Goal: Find specific fact: Find contact information

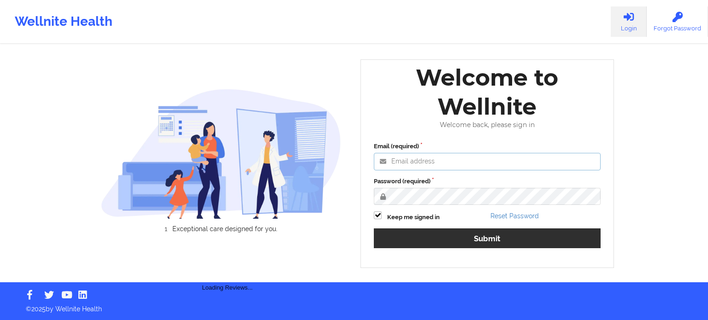
type input "[PERSON_NAME][EMAIL_ADDRESS][PERSON_NAME][DOMAIN_NAME]"
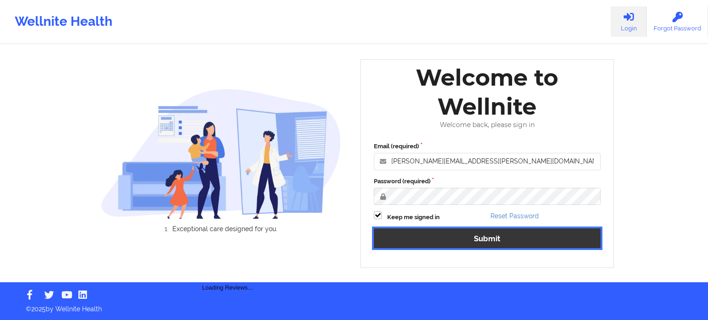
click at [449, 241] on button "Submit" at bounding box center [487, 239] width 227 height 20
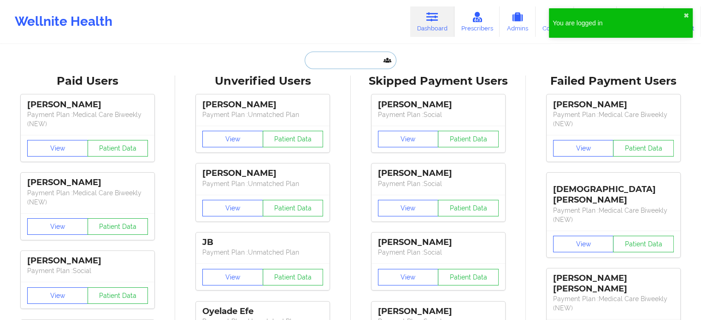
click at [346, 67] on input "text" at bounding box center [350, 61] width 91 height 18
paste input "[EMAIL_ADDRESS][DOMAIN_NAME]"
type input "[EMAIL_ADDRESS][DOMAIN_NAME]"
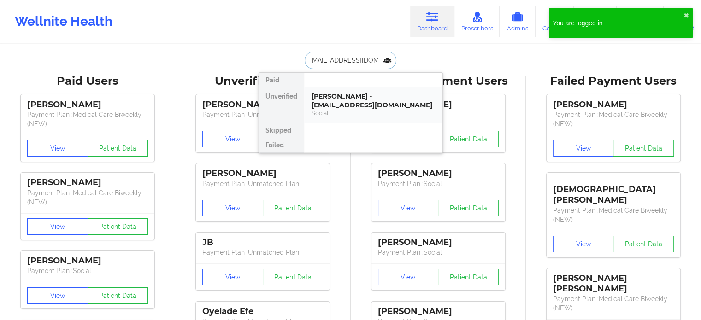
click at [388, 97] on div "[PERSON_NAME] - [EMAIL_ADDRESS][DOMAIN_NAME]" at bounding box center [372, 100] width 123 height 17
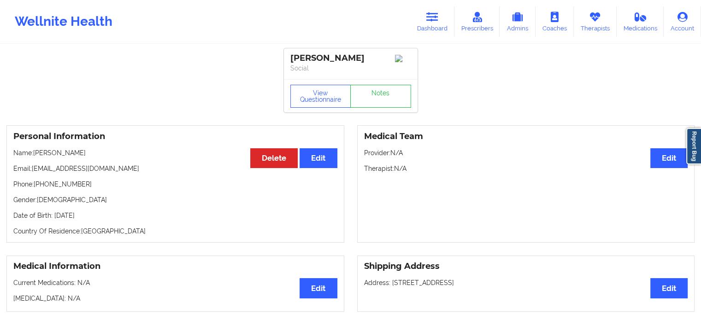
drag, startPoint x: 432, startPoint y: 28, endPoint x: 425, endPoint y: 42, distance: 15.7
click at [432, 28] on link "Dashboard" at bounding box center [432, 21] width 44 height 30
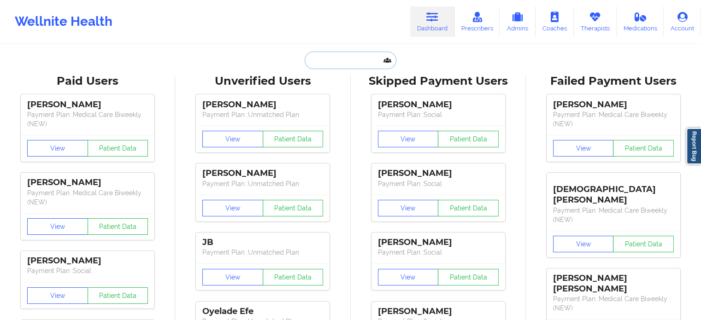
click at [366, 53] on input "text" at bounding box center [350, 61] width 91 height 18
paste input "[PERSON_NAME][EMAIL_ADDRESS][DOMAIN_NAME]"
type input "[PERSON_NAME][EMAIL_ADDRESS][DOMAIN_NAME]"
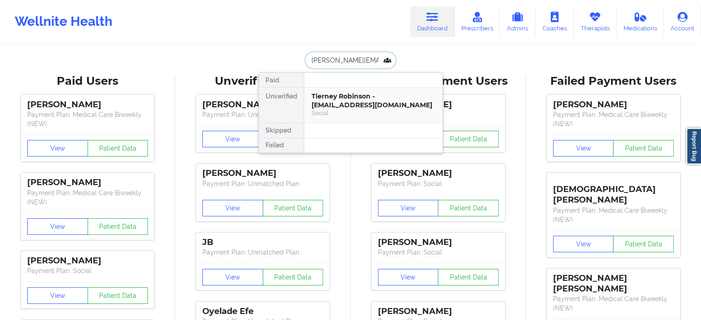
click at [353, 99] on div "Tierney Robinson - [EMAIL_ADDRESS][DOMAIN_NAME]" at bounding box center [372, 100] width 123 height 17
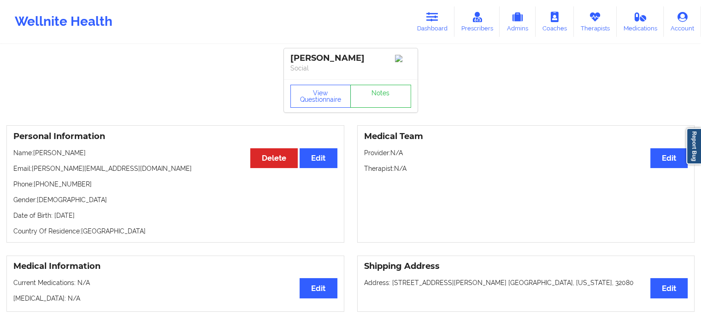
click at [110, 176] on div "Personal Information Edit Delete Name: [PERSON_NAME] Email: [PERSON_NAME][EMAIL…" at bounding box center [175, 183] width 338 height 117
click at [106, 171] on p "Email: [PERSON_NAME][EMAIL_ADDRESS][DOMAIN_NAME]" at bounding box center [175, 168] width 324 height 9
drag, startPoint x: 100, startPoint y: 172, endPoint x: 31, endPoint y: 172, distance: 68.2
click at [31, 172] on p "Email: [PERSON_NAME][EMAIL_ADDRESS][DOMAIN_NAME]" at bounding box center [175, 168] width 324 height 9
copy p "[PERSON_NAME][EMAIL_ADDRESS][DOMAIN_NAME]"
